Goal: Contribute content: Add original content to the website for others to see

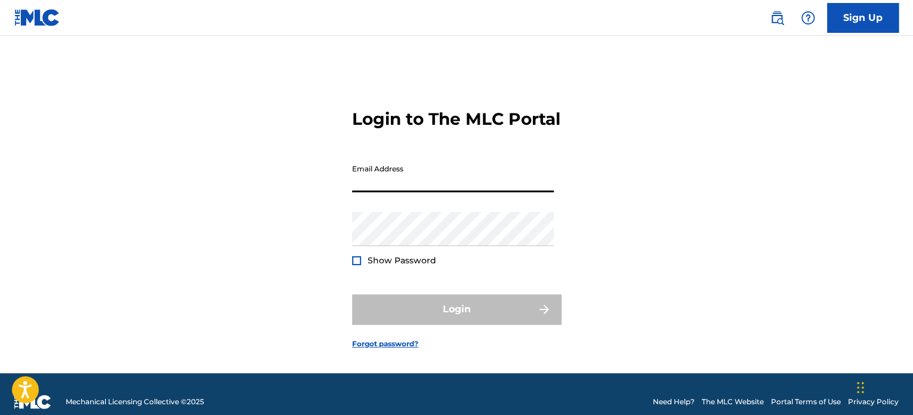
type input "[EMAIL_ADDRESS][DOMAIN_NAME]"
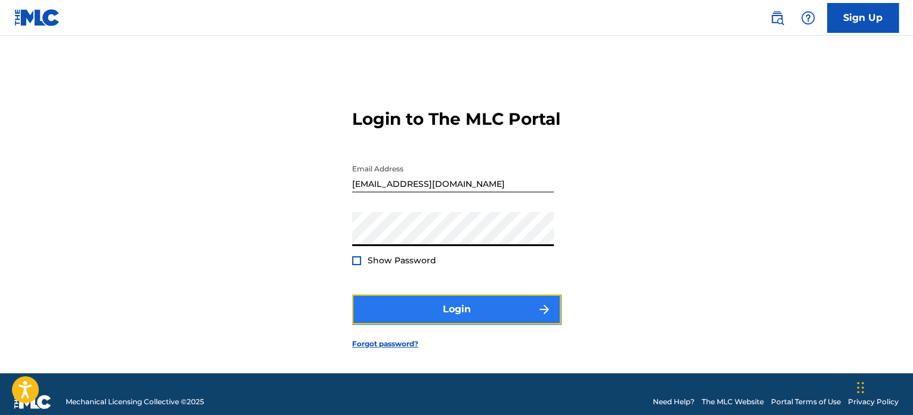
click at [472, 322] on button "Login" at bounding box center [456, 309] width 209 height 30
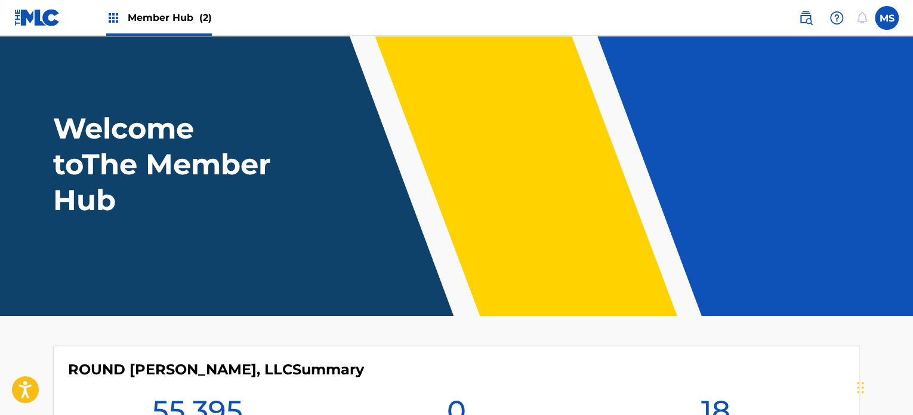
scroll to position [349, 0]
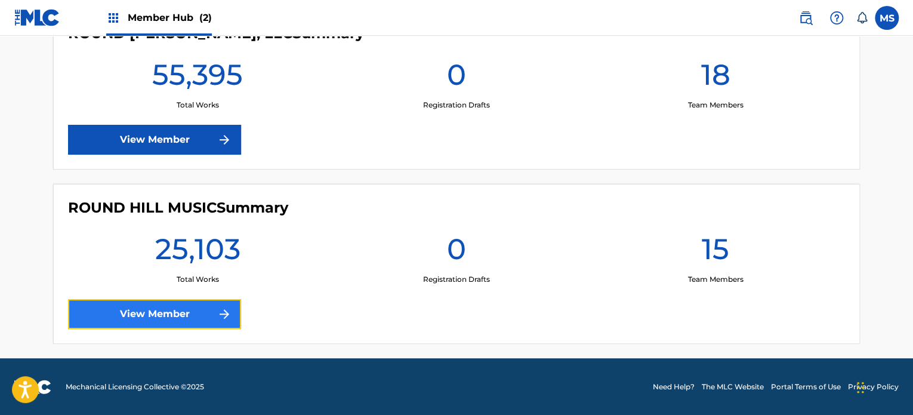
click at [212, 319] on link "View Member" at bounding box center [154, 314] width 173 height 30
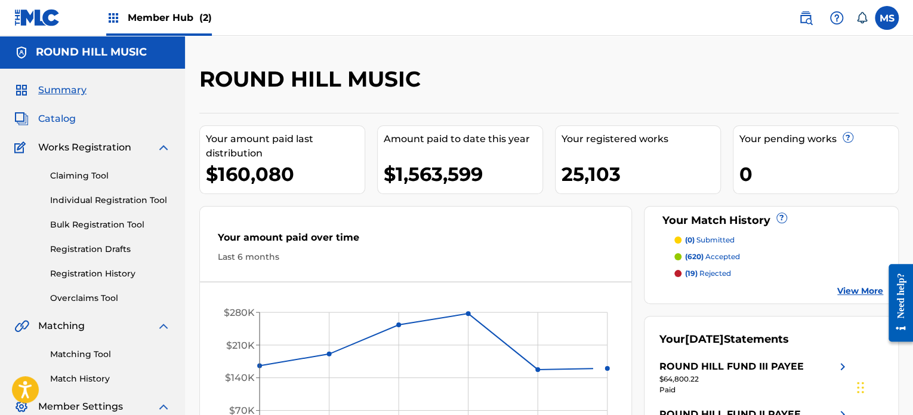
click at [67, 121] on span "Catalog" at bounding box center [57, 119] width 38 height 14
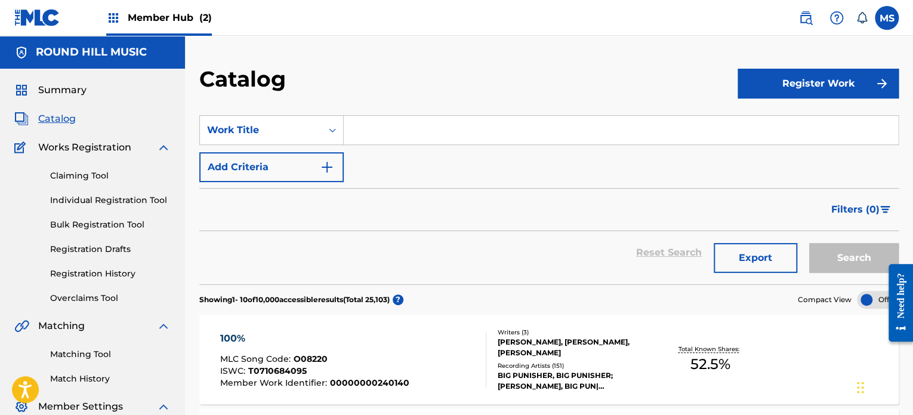
click at [359, 131] on input "Search Form" at bounding box center [621, 130] width 554 height 29
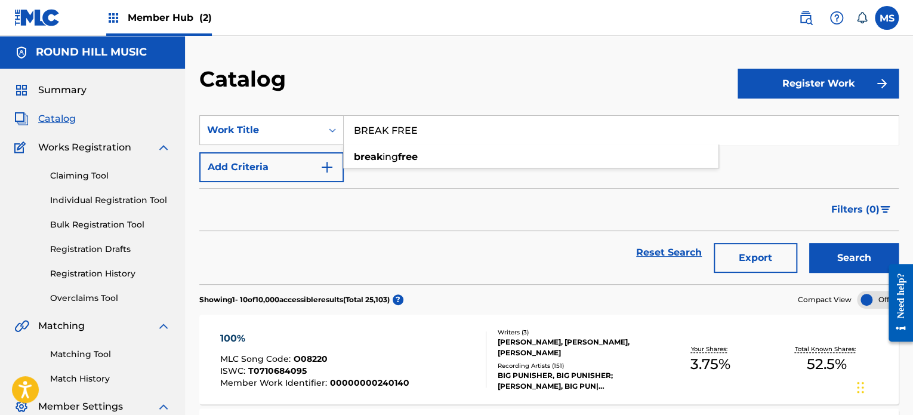
type input "BREAK FREE"
click at [360, 72] on div "Catalog" at bounding box center [468, 83] width 538 height 35
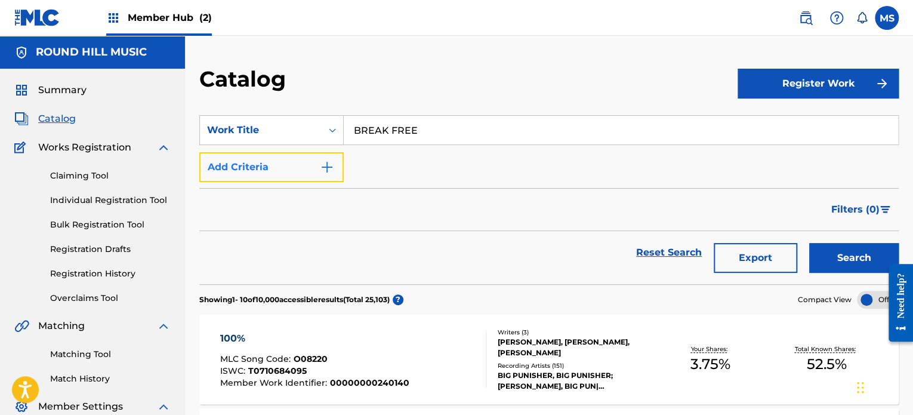
click at [310, 167] on button "Add Criteria" at bounding box center [271, 167] width 144 height 30
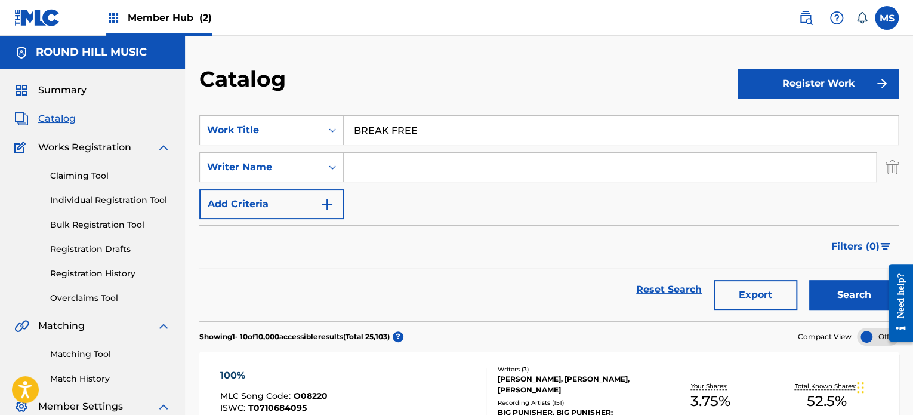
click at [357, 164] on input "Search Form" at bounding box center [610, 167] width 532 height 29
type input "[PERSON_NAME]"
click at [809, 280] on button "Search" at bounding box center [854, 295] width 90 height 30
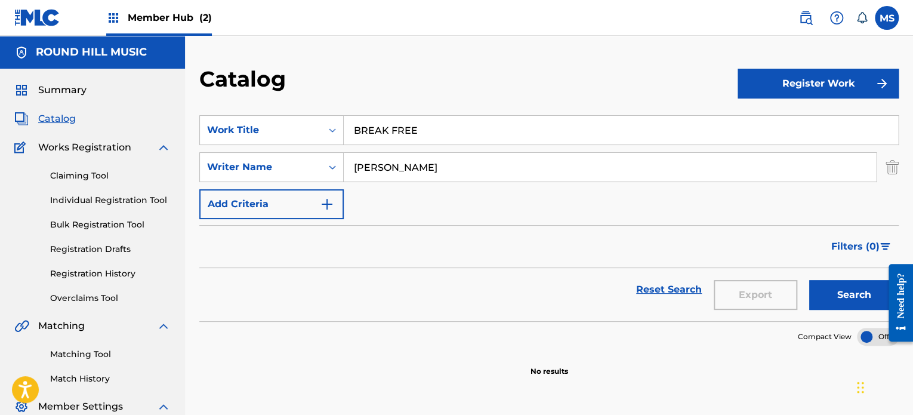
click at [360, 161] on input "[PERSON_NAME]" at bounding box center [610, 167] width 532 height 29
click at [809, 280] on button "Search" at bounding box center [854, 295] width 90 height 30
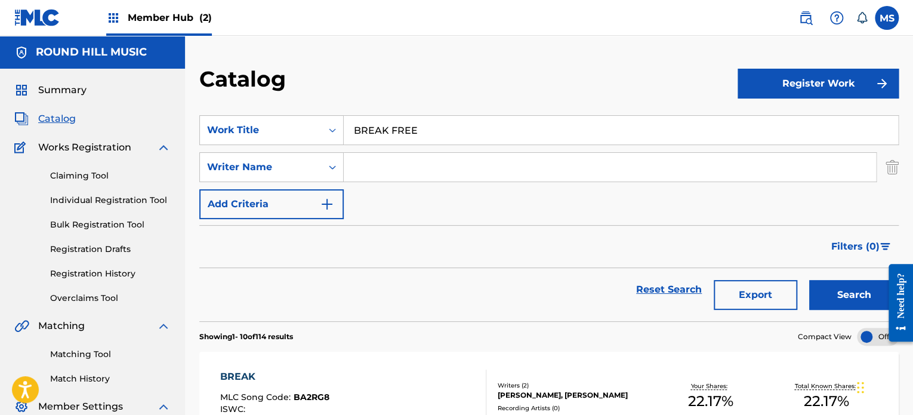
click at [444, 128] on input "BREAK FREE" at bounding box center [621, 130] width 554 height 29
click at [444, 134] on input "BREAK FREE" at bounding box center [621, 130] width 554 height 29
click at [809, 280] on button "Search" at bounding box center [854, 295] width 90 height 30
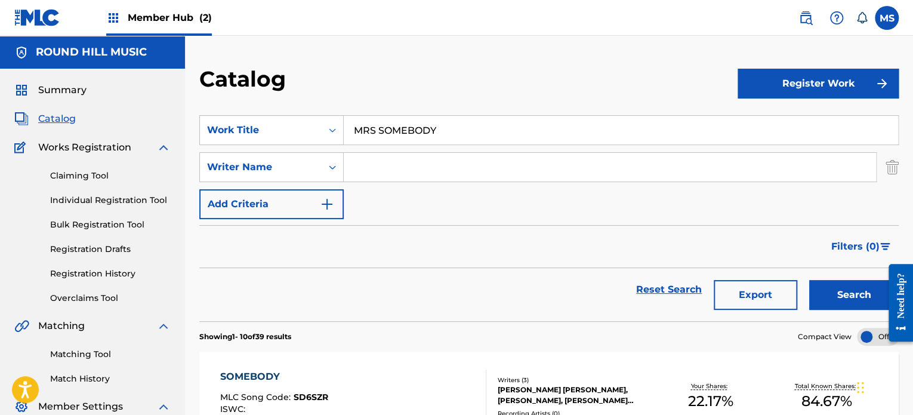
click at [444, 134] on input "MRS SOMEBODY" at bounding box center [621, 130] width 554 height 29
click at [448, 137] on input "MRS SOMEBODY" at bounding box center [621, 130] width 554 height 29
click at [444, 114] on section "SearchWithCriteria264b5c43-8dd7-47b5-8f2d-3a007540ff05 Work Title MRS SOMEBODY …" at bounding box center [548, 211] width 699 height 220
click at [454, 137] on input "MRS SOMEBODY" at bounding box center [621, 130] width 554 height 29
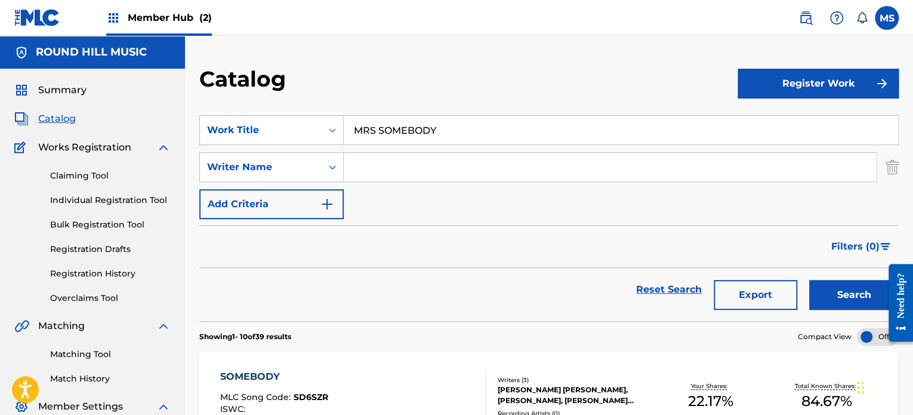
click at [454, 137] on input "MRS SOMEBODY" at bounding box center [621, 130] width 554 height 29
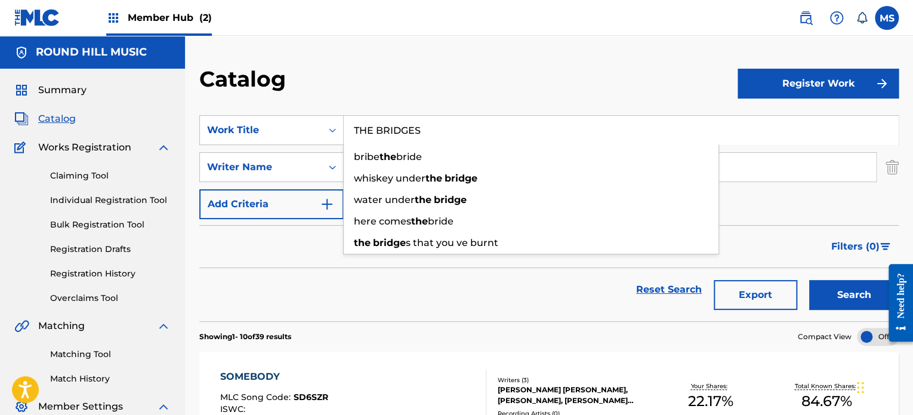
type input "THE BRIDGES"
click at [809, 280] on button "Search" at bounding box center [854, 295] width 90 height 30
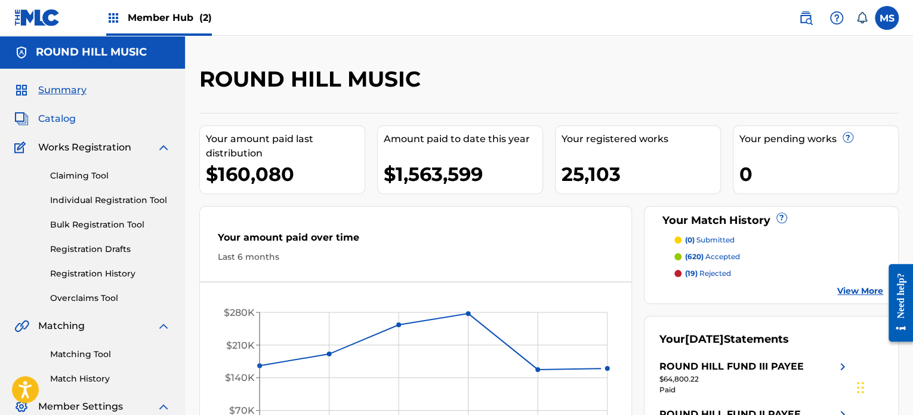
click at [49, 121] on span "Catalog" at bounding box center [57, 119] width 38 height 14
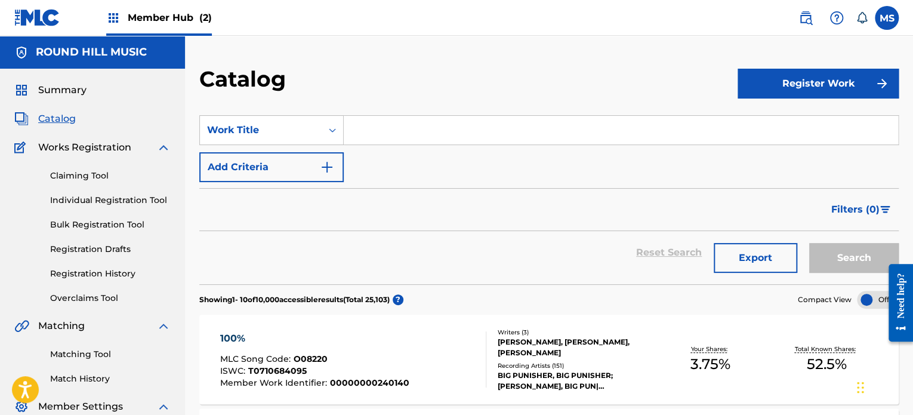
click at [385, 131] on input "Search Form" at bounding box center [621, 130] width 554 height 29
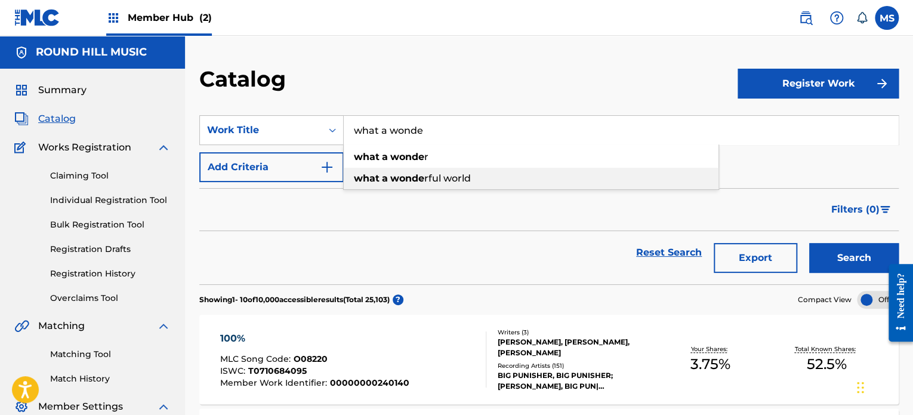
click at [403, 171] on div "what a wonde rful world" at bounding box center [531, 178] width 375 height 21
type input "what a wonderful world"
click at [809, 243] on button "Search" at bounding box center [854, 258] width 90 height 30
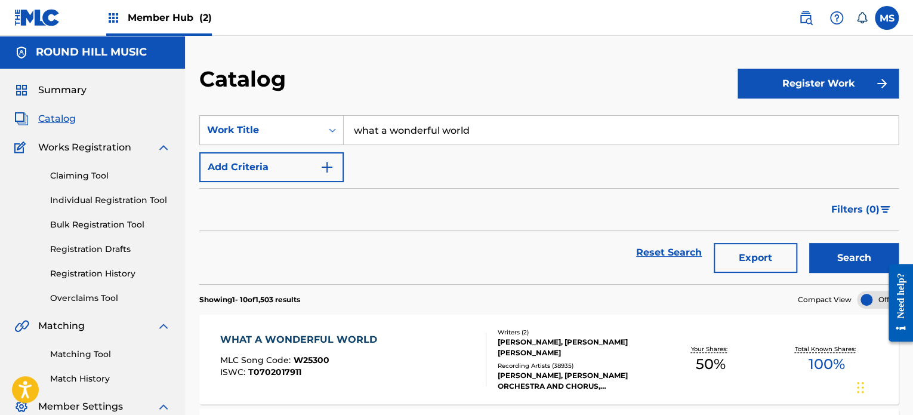
click at [434, 346] on div "WHAT A WONDERFUL WORLD MLC Song Code : W25300 ISWC : T0702017911" at bounding box center [353, 359] width 266 height 54
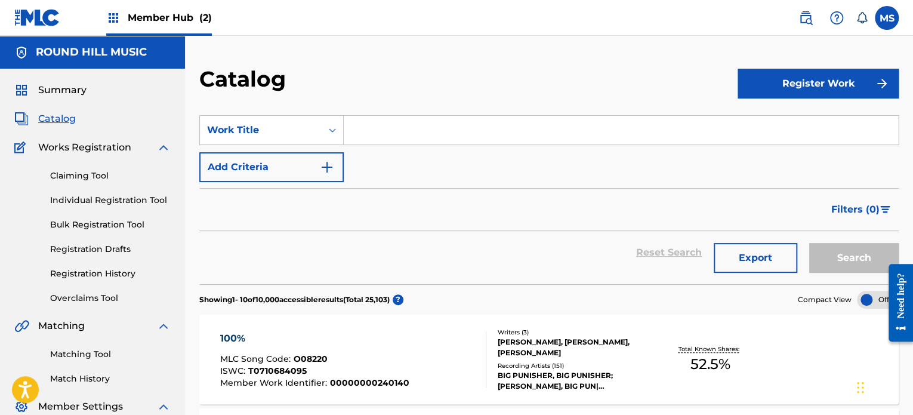
click at [480, 138] on input "Search Form" at bounding box center [621, 130] width 554 height 29
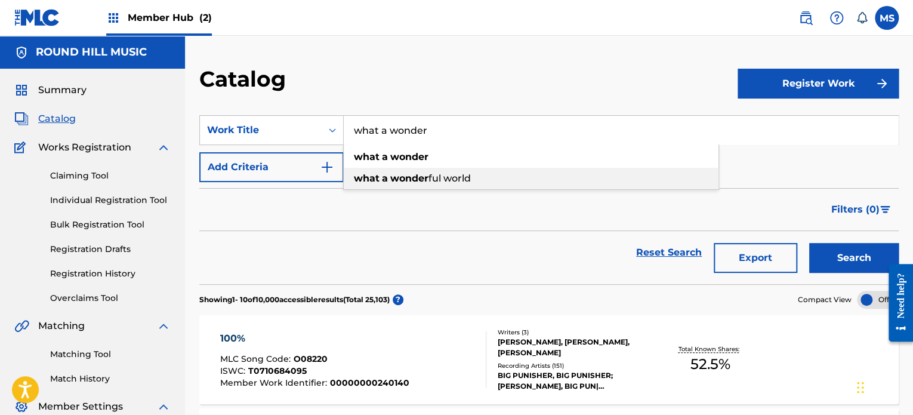
click at [521, 175] on div "what a wonder ful world" at bounding box center [531, 178] width 375 height 21
type input "what a wonderful world"
click at [809, 243] on button "Search" at bounding box center [854, 258] width 90 height 30
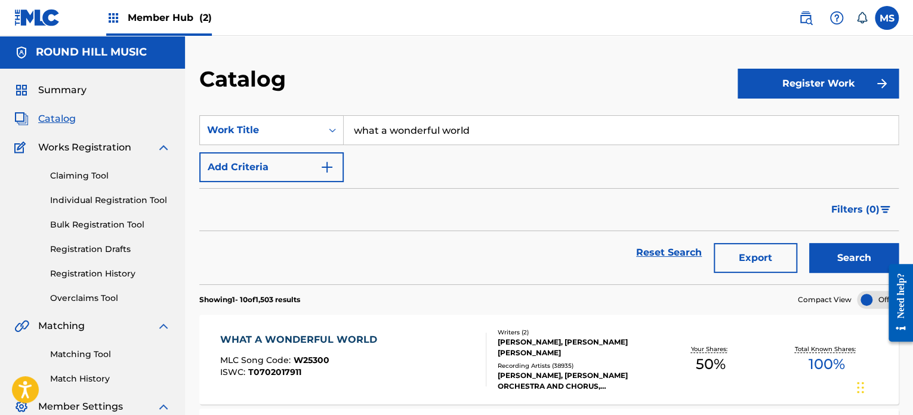
click at [389, 326] on div "WHAT A WONDERFUL WORLD MLC Song Code : W25300 ISWC : T0702017911 Writers ( 2 ) …" at bounding box center [548, 360] width 699 height 90
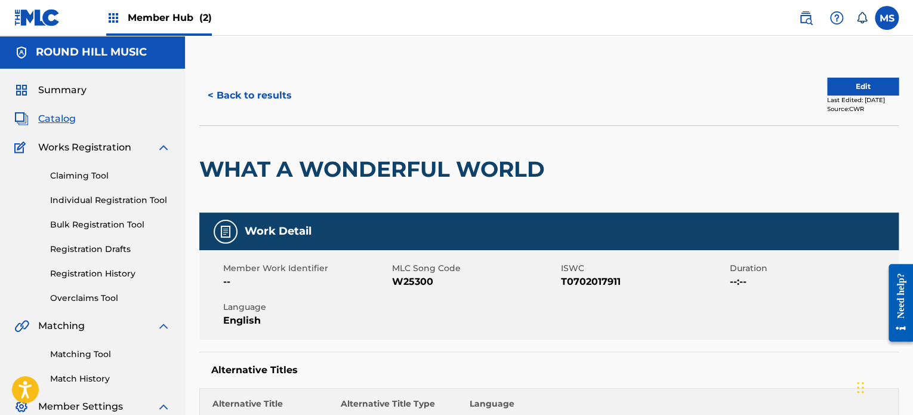
click at [834, 69] on div "< Back to results Edit Last Edited: [DATE] Source: CWR" at bounding box center [548, 96] width 699 height 60
click at [836, 78] on button "Edit" at bounding box center [863, 87] width 72 height 18
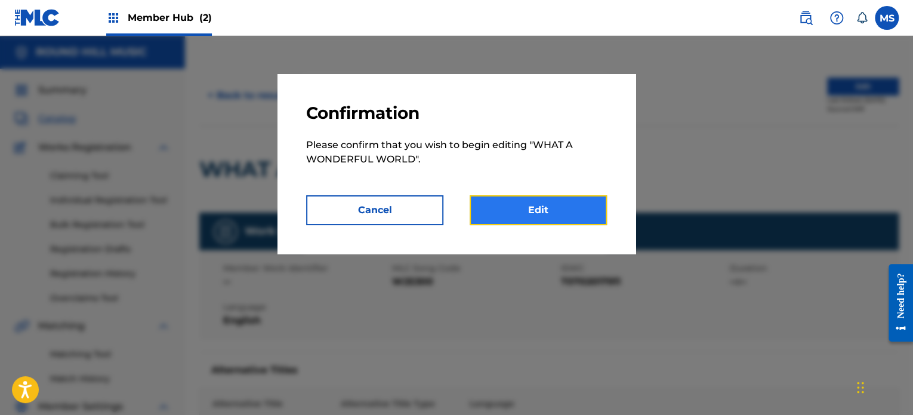
click at [587, 206] on link "Edit" at bounding box center [538, 210] width 137 height 30
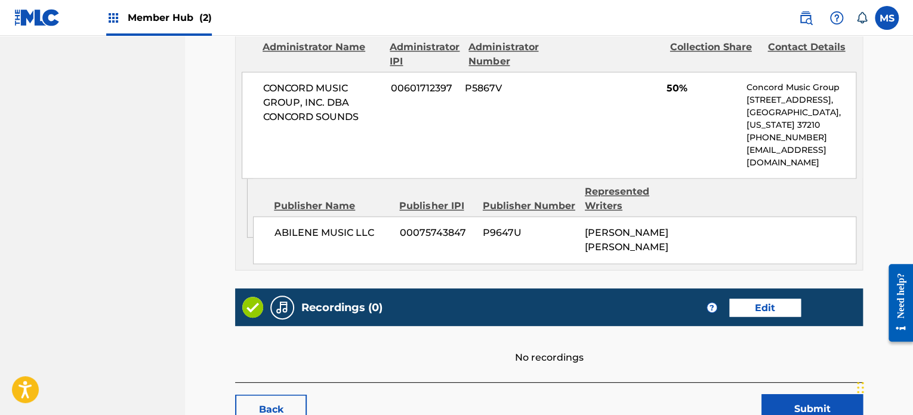
scroll to position [936, 0]
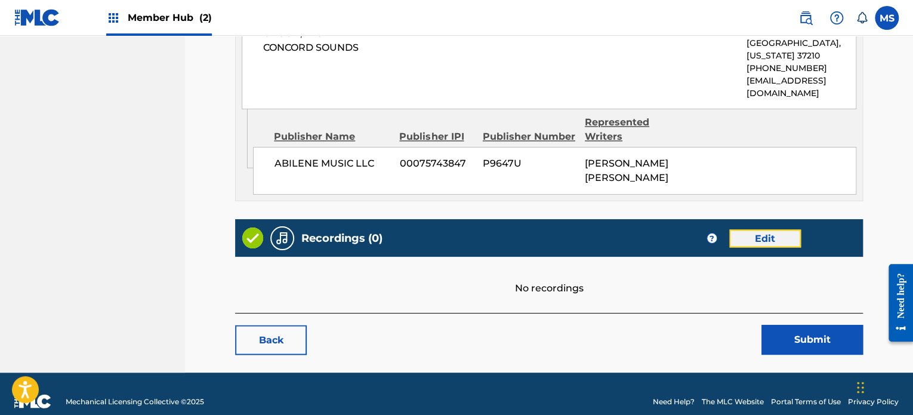
click at [766, 229] on link "Edit" at bounding box center [765, 238] width 72 height 18
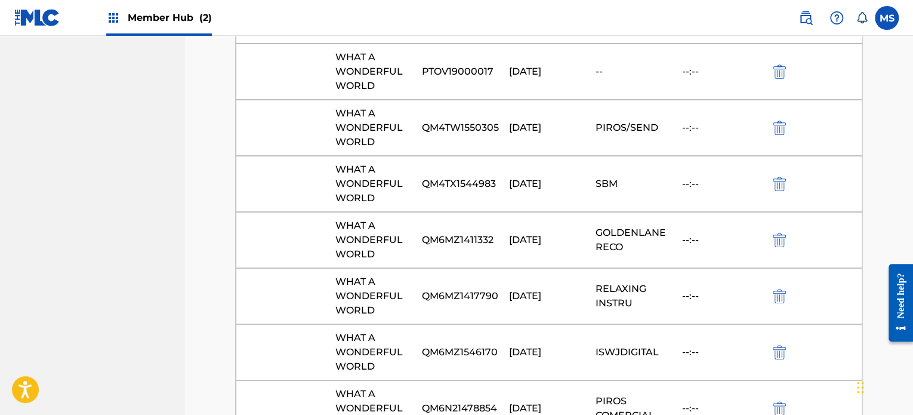
scroll to position [476137, 0]
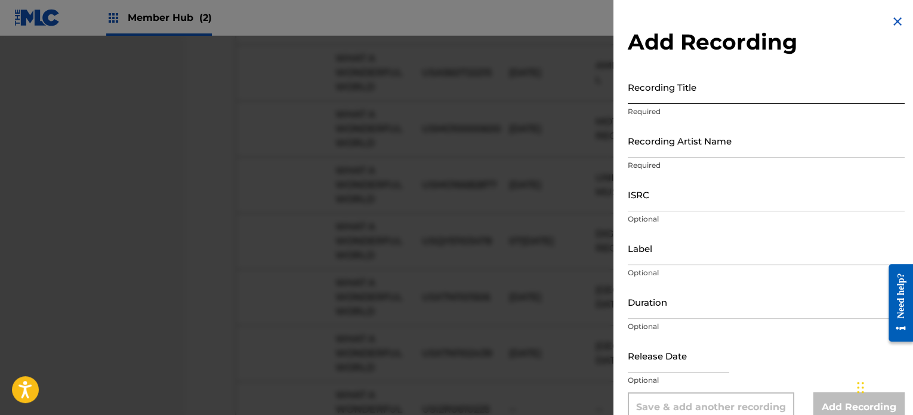
click at [759, 70] on input "Recording Title" at bounding box center [766, 87] width 277 height 34
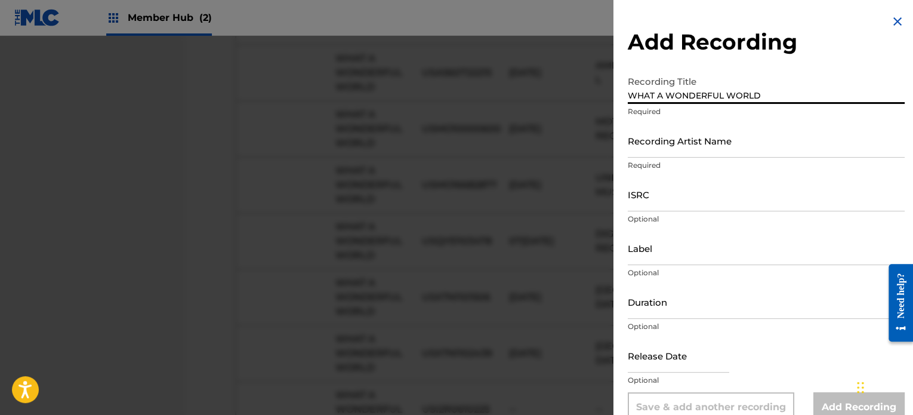
type input "WHAT A WONDERFUL WORLD"
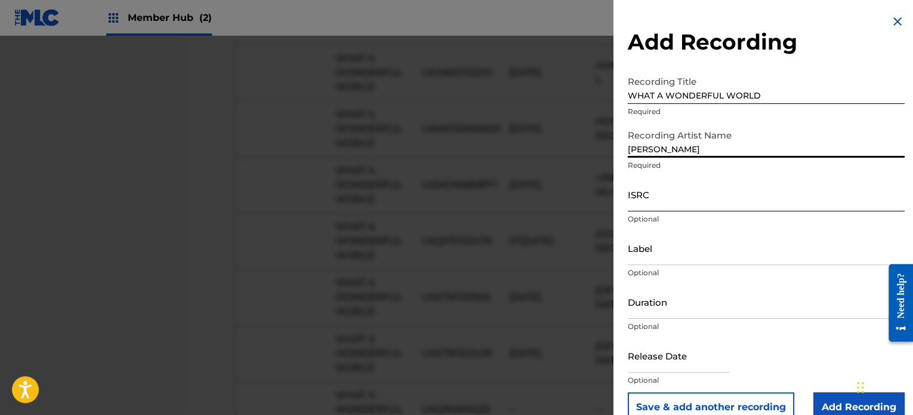
type input "[PERSON_NAME]"
click at [742, 197] on input "ISRC" at bounding box center [766, 194] width 277 height 34
paste input "USMC16758823"
type input "USMC16758823"
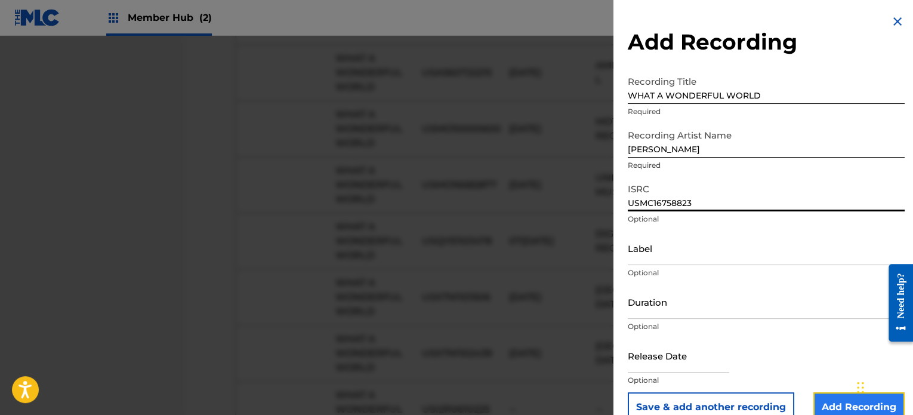
click at [840, 400] on input "Add Recording" at bounding box center [858, 407] width 91 height 30
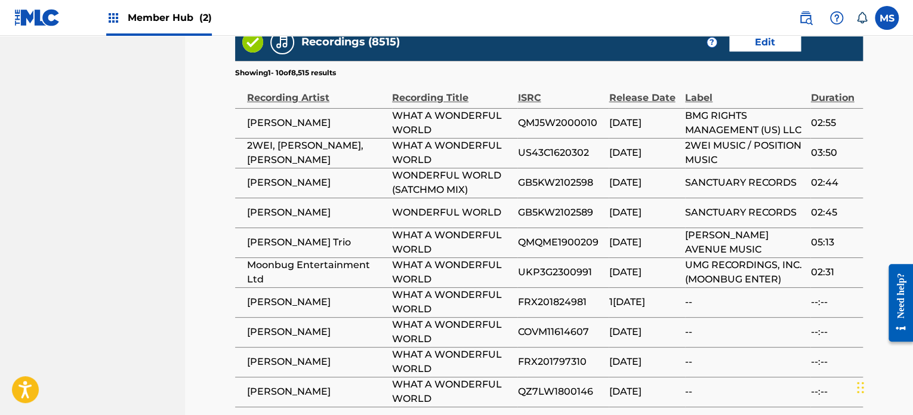
scroll to position [2805, 0]
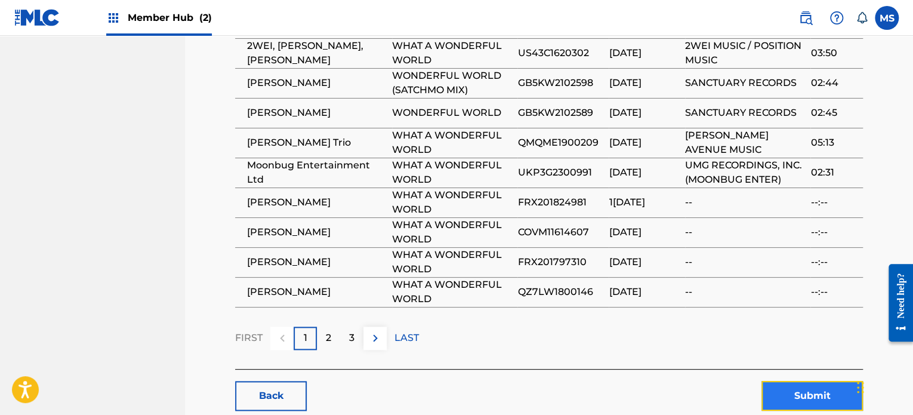
click at [806, 381] on button "Submit" at bounding box center [812, 396] width 101 height 30
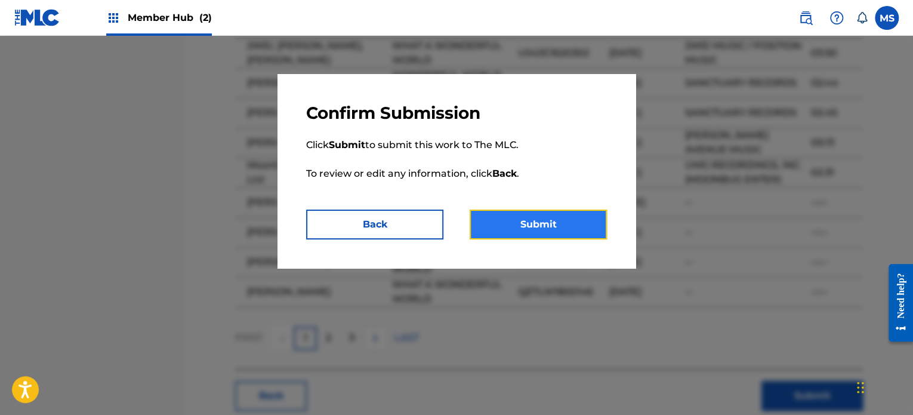
click at [594, 236] on button "Submit" at bounding box center [538, 224] width 137 height 30
